Goal: Find specific page/section

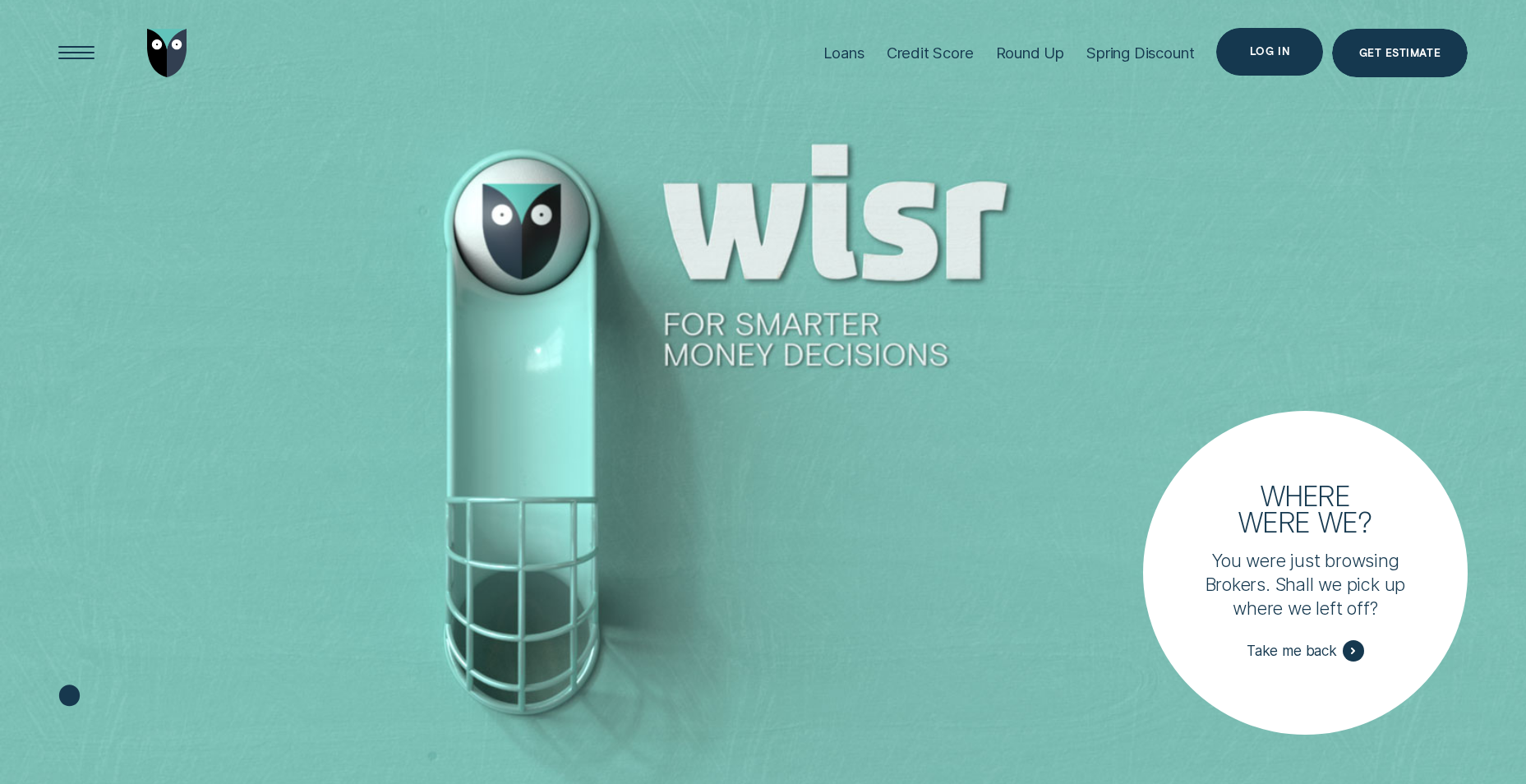
click at [1284, 47] on div "Log in" at bounding box center [1269, 51] width 40 height 9
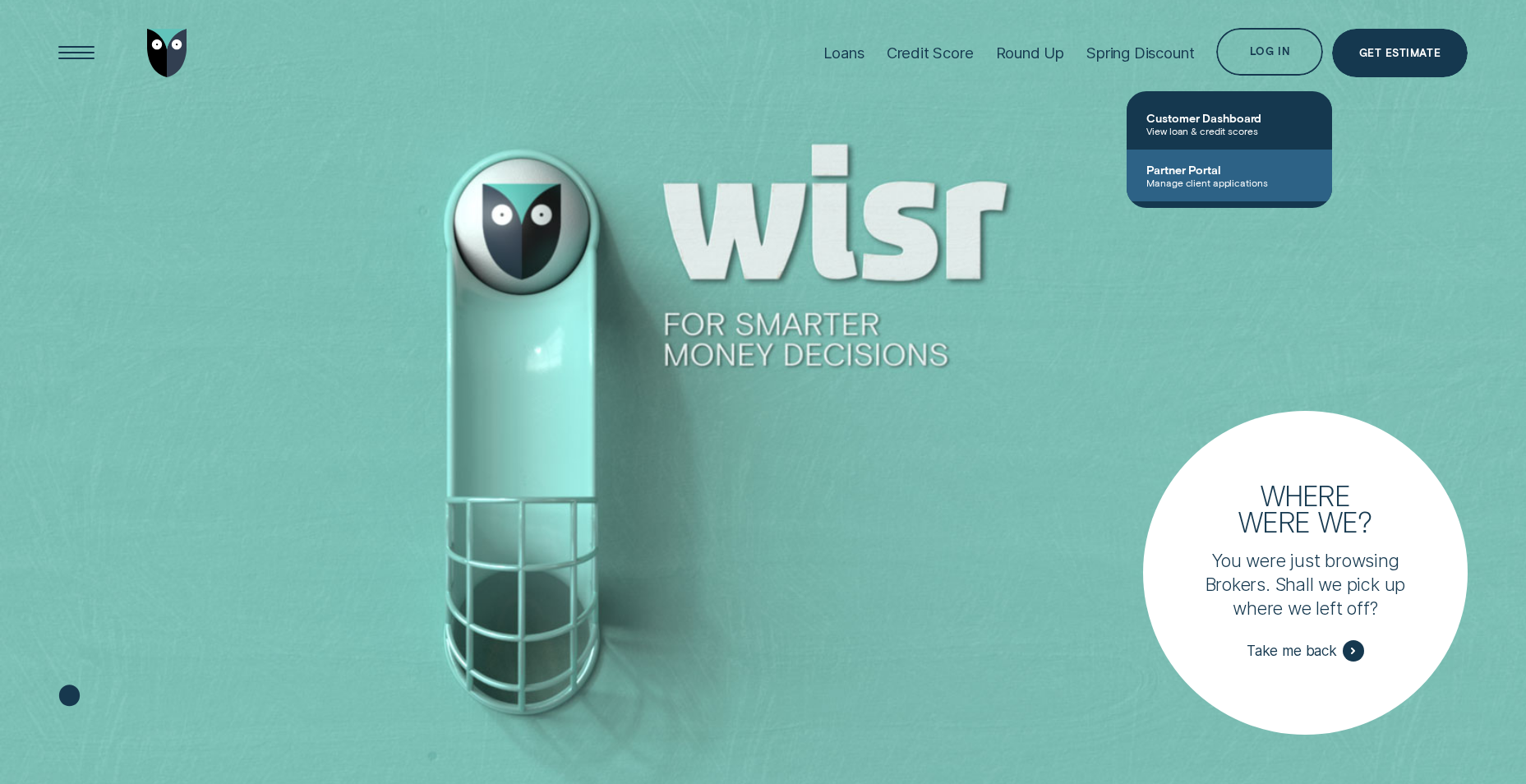
click at [1167, 173] on span "Partner Portal" at bounding box center [1229, 170] width 166 height 14
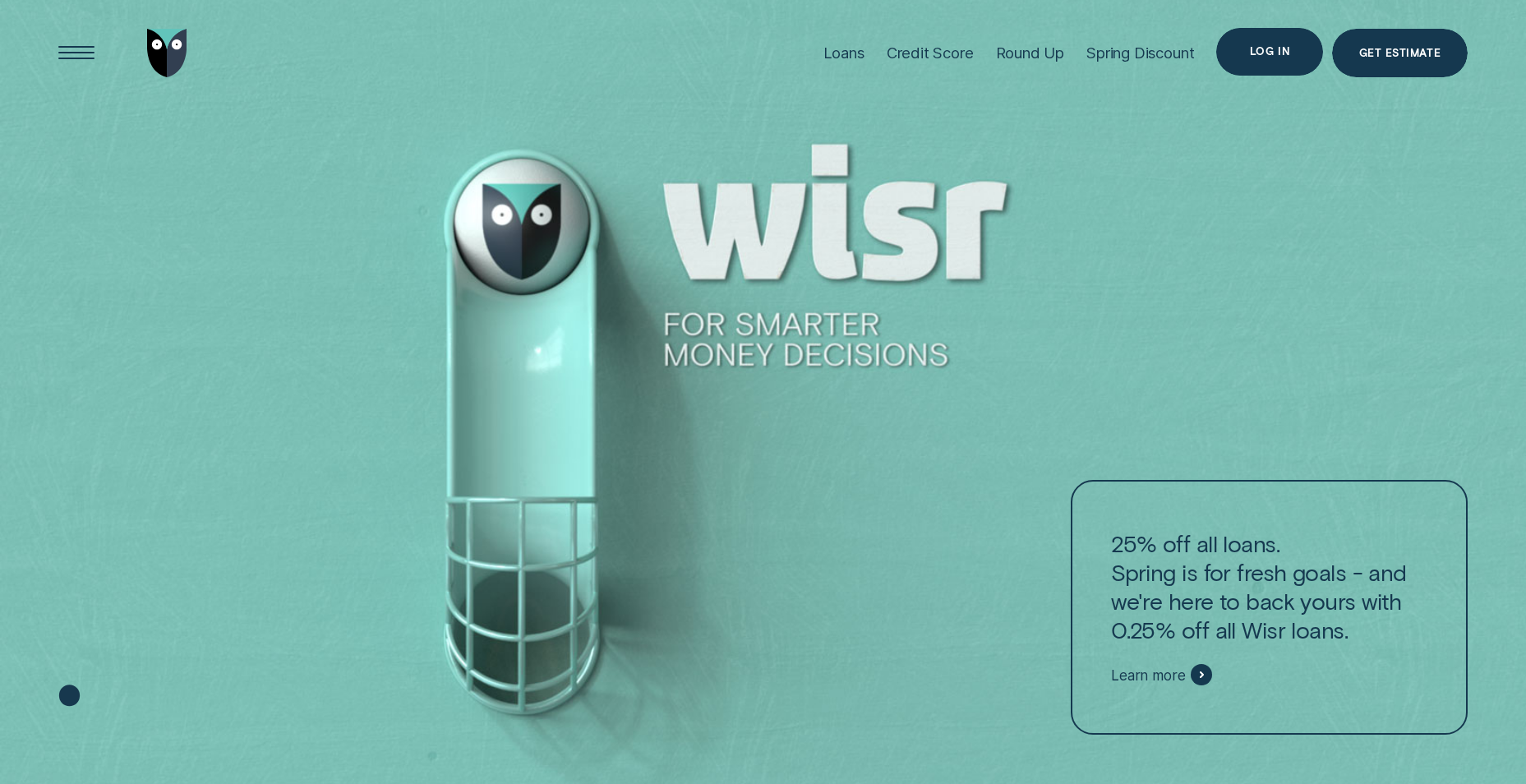
click at [1278, 50] on div "Log in" at bounding box center [1269, 51] width 40 height 9
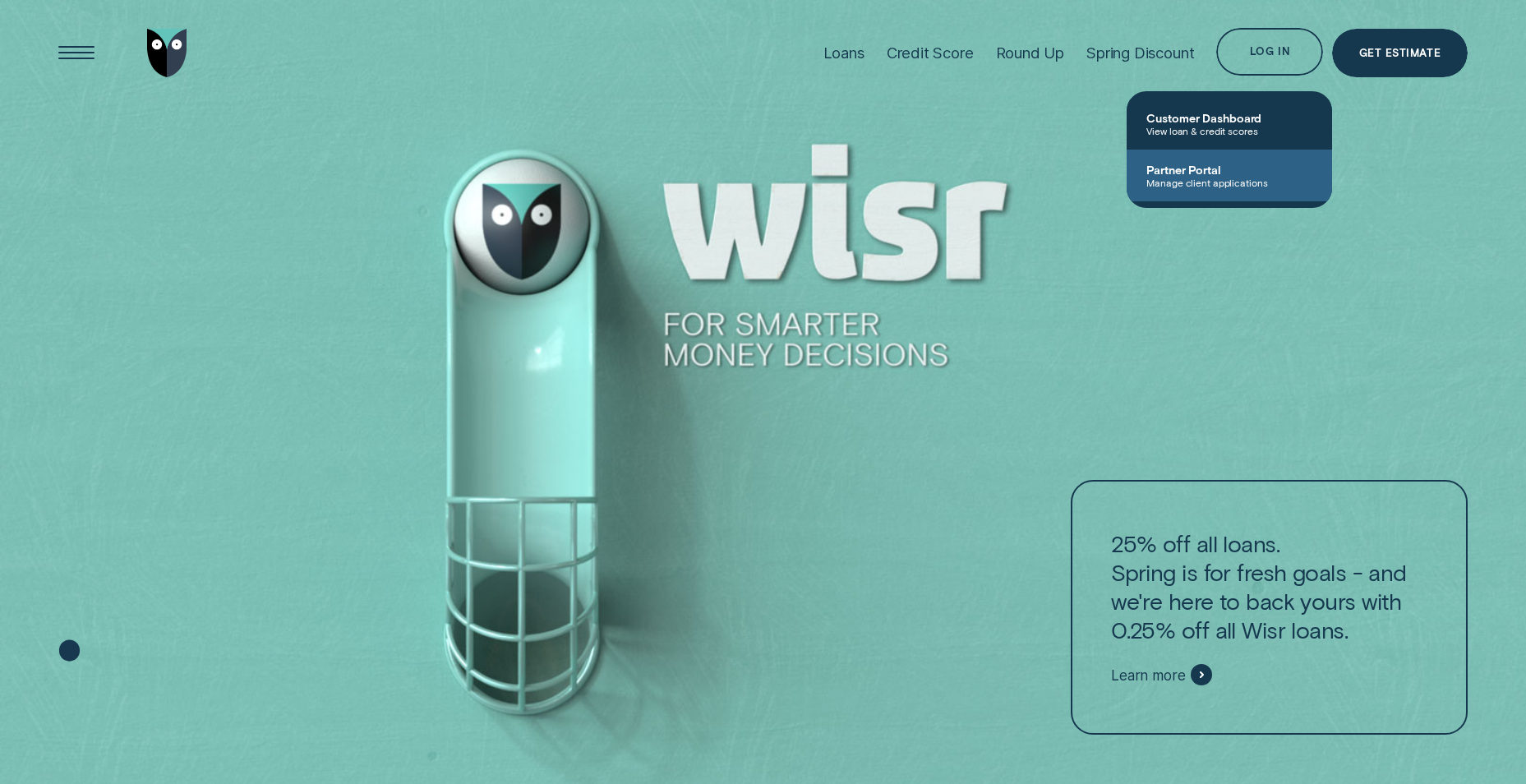
click at [1199, 185] on span "Manage client applications" at bounding box center [1229, 182] width 166 height 12
